Goal: Task Accomplishment & Management: Manage account settings

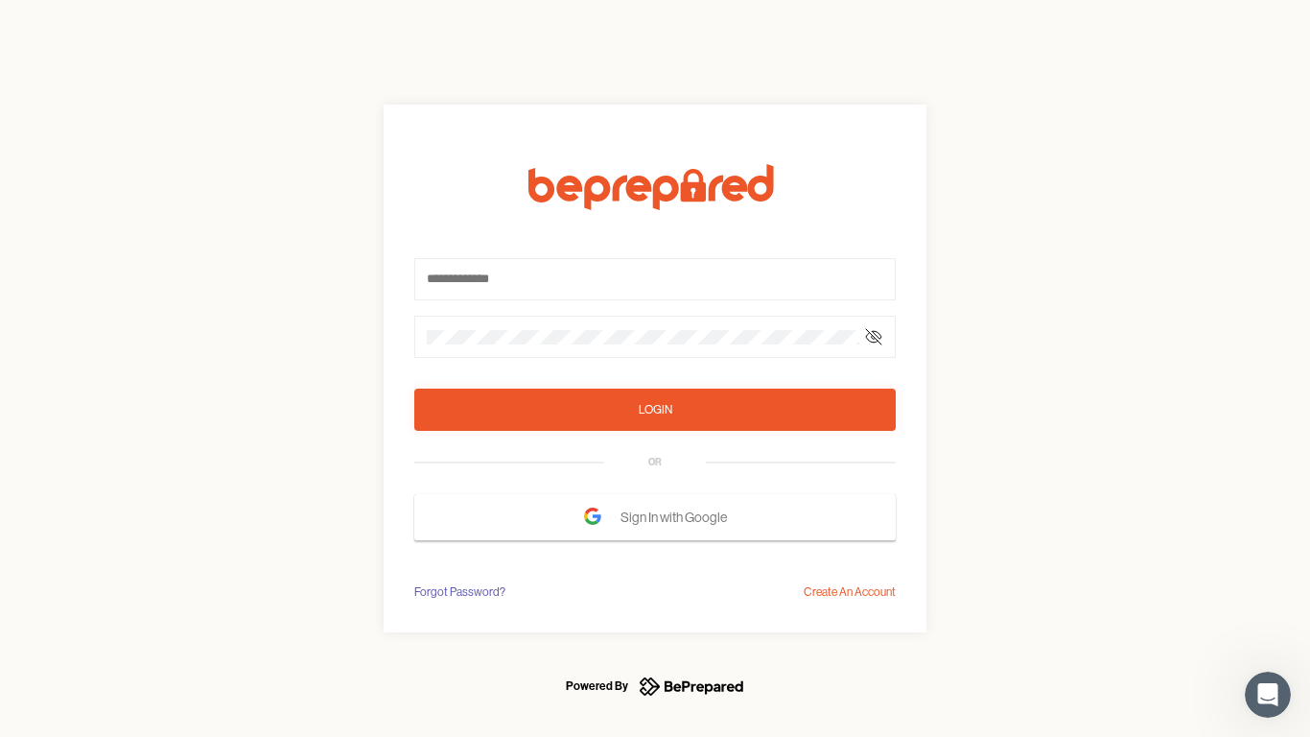
click at [655, 368] on form "Login OR Sign In with Google" at bounding box center [654, 352] width 481 height 376
click at [874, 337] on icon at bounding box center [873, 336] width 15 height 15
click at [655, 409] on div "Login" at bounding box center [656, 409] width 34 height 19
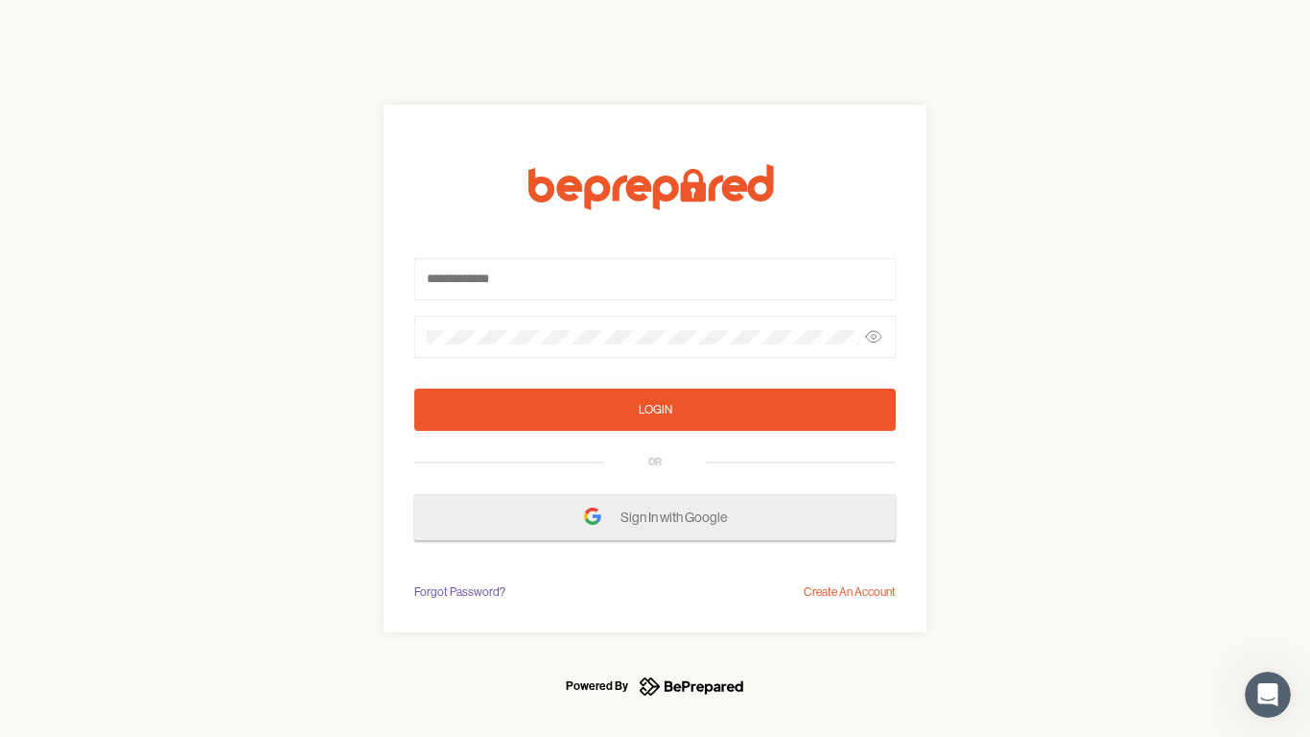
click at [655, 517] on span "Sign In with Google" at bounding box center [678, 517] width 116 height 35
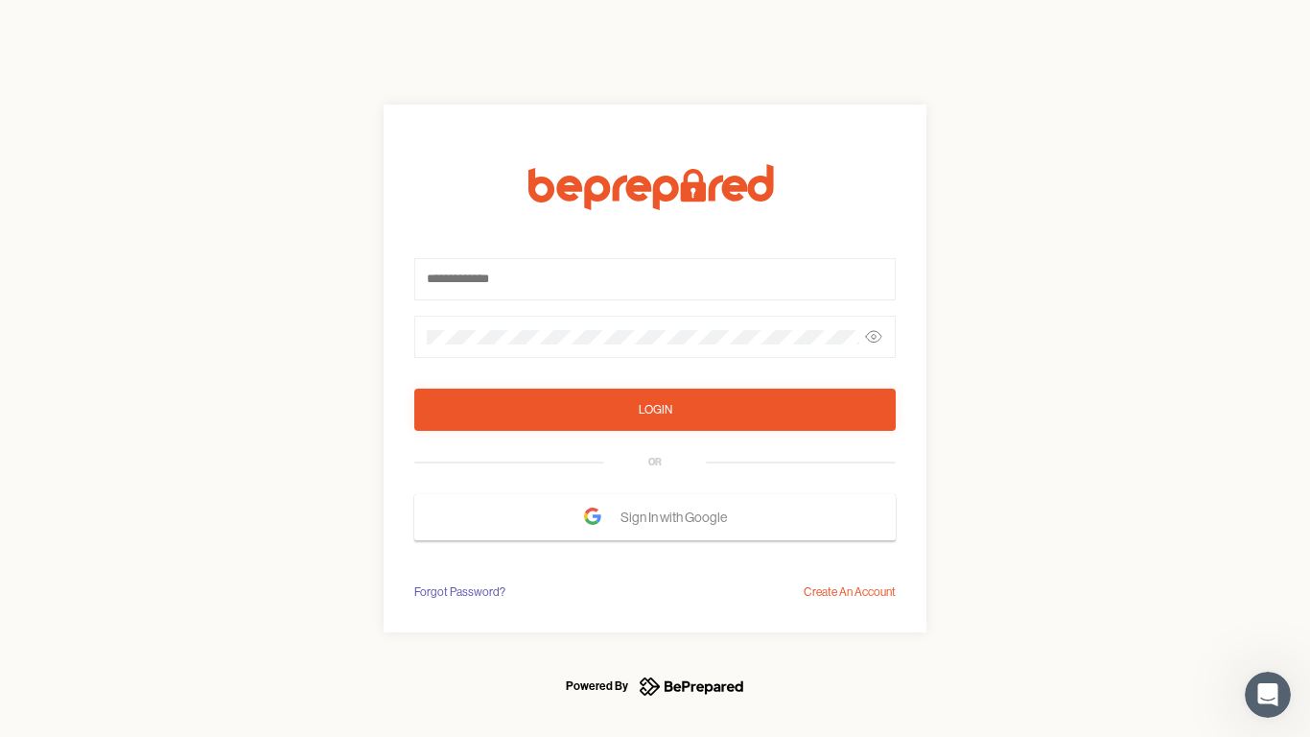
click at [458, 592] on div "Forgot Password?" at bounding box center [459, 591] width 91 height 19
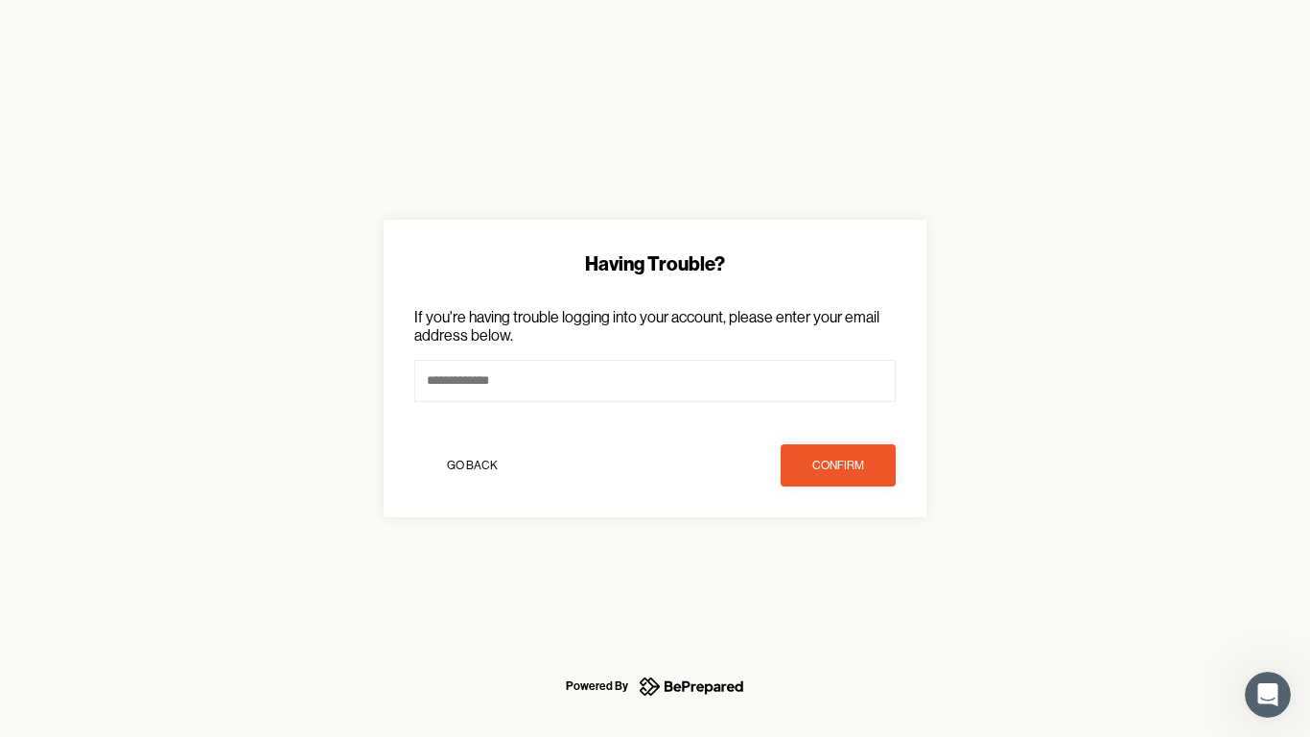
click at [850, 592] on div "Having Trouble? If you're having trouble logging into your account, please ente…" at bounding box center [655, 368] width 1310 height 737
click at [1268, 694] on icon "Open Intercom Messenger" at bounding box center [1268, 695] width 32 height 32
